Goal: Connect with others: Connect with others

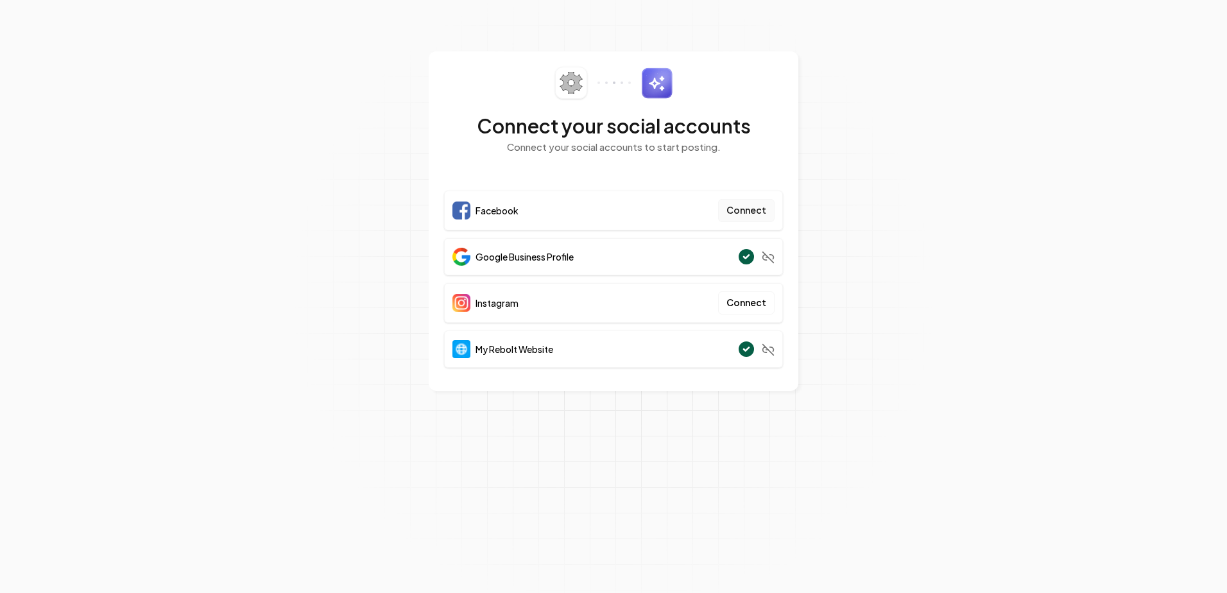
click at [754, 210] on button "Connect" at bounding box center [746, 210] width 56 height 23
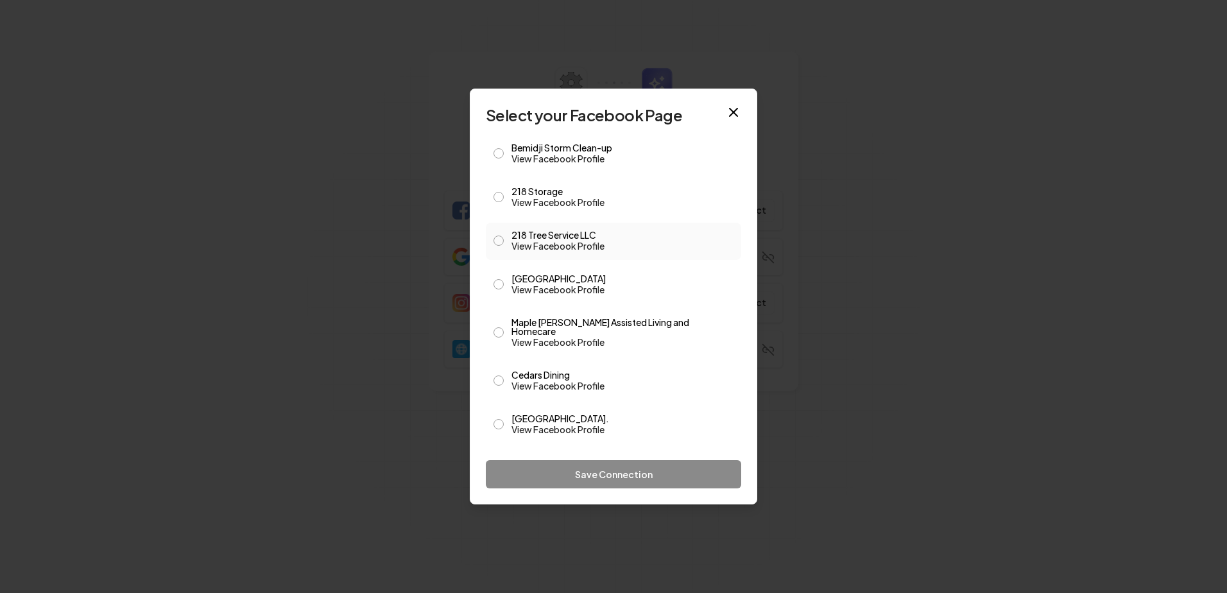
click at [499, 246] on button "218 Tree Service LLC View Facebook Profile" at bounding box center [498, 241] width 10 height 10
click at [638, 392] on button "Save Connection" at bounding box center [613, 474] width 255 height 28
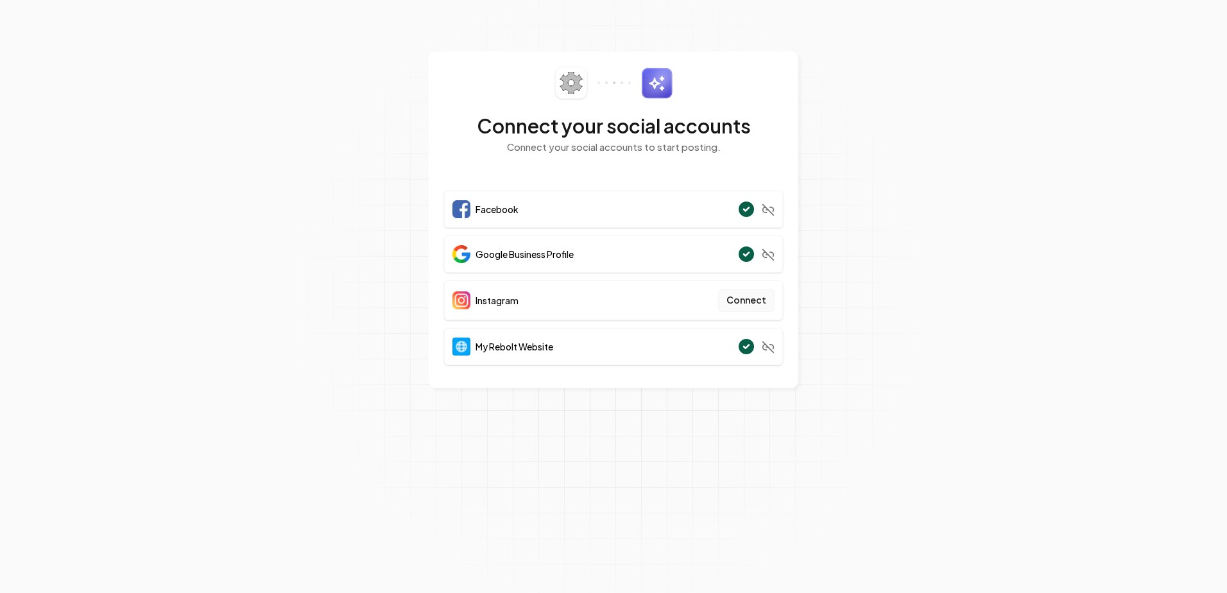
click at [739, 305] on button "Connect" at bounding box center [746, 300] width 56 height 23
